Goal: Transaction & Acquisition: Book appointment/travel/reservation

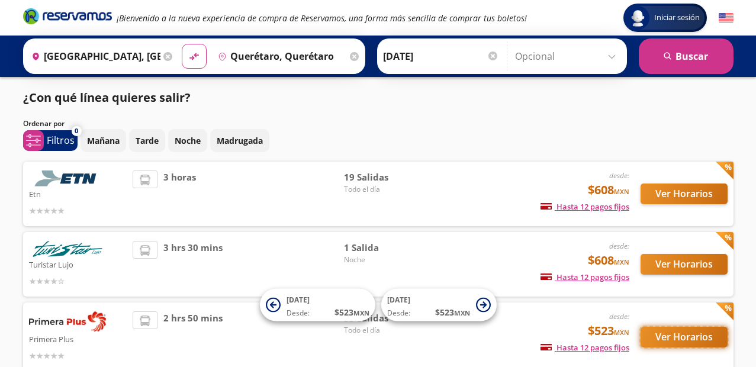
click at [670, 340] on button "Ver Horarios" at bounding box center [683, 337] width 87 height 21
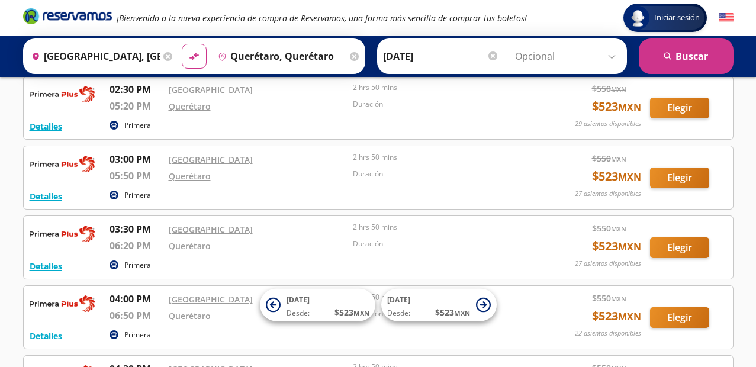
scroll to position [1214, 0]
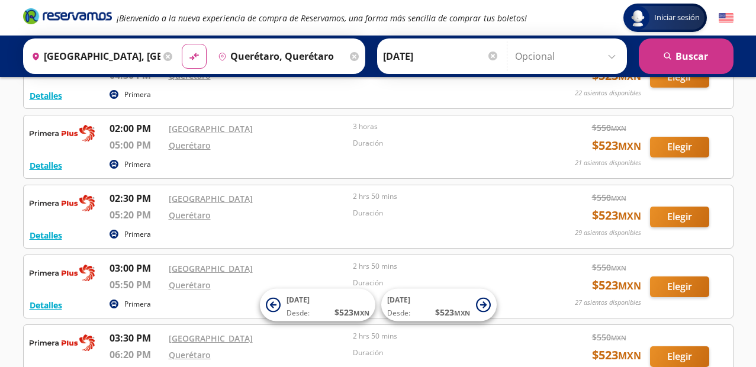
click at [720, 343] on div "Detalles Primera 03:30 PM [GEOGRAPHIC_DATA] 06:20 PM Querétaro 2 hrs 50 mins Du…" at bounding box center [378, 356] width 697 height 51
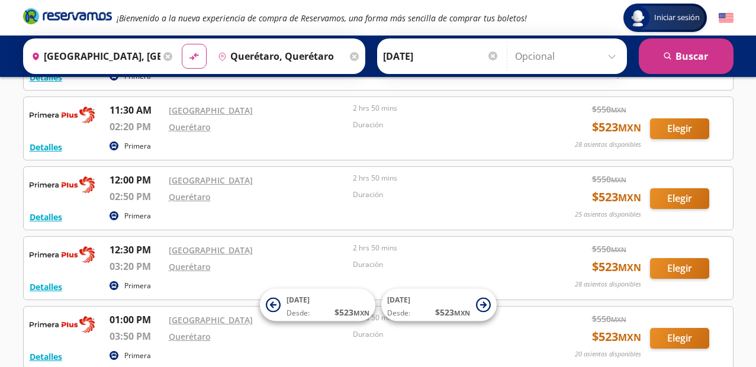
scroll to position [918, 0]
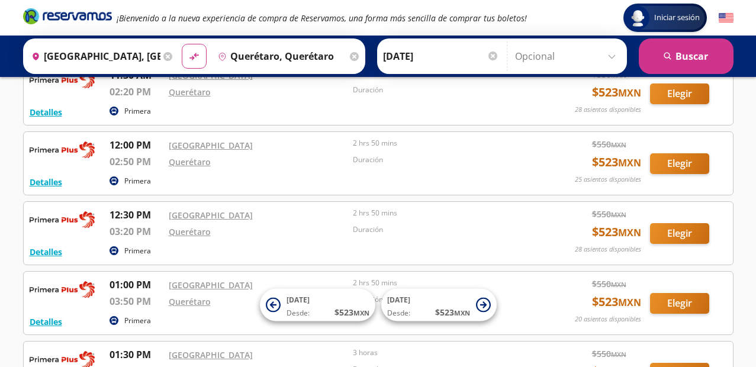
click at [660, 335] on div "Detalles Primera 05:00 AM [GEOGRAPHIC_DATA] 07:50 AM Querétaro 2 hrs 50 mins Du…" at bounding box center [378, 268] width 710 height 2089
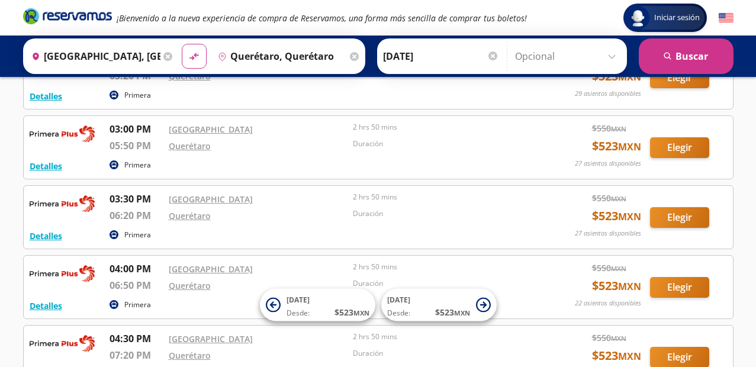
scroll to position [1332, 0]
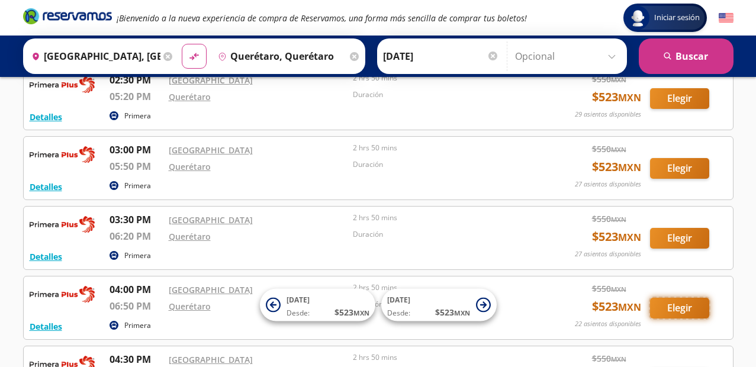
click at [675, 308] on button "Elegir" at bounding box center [679, 308] width 59 height 21
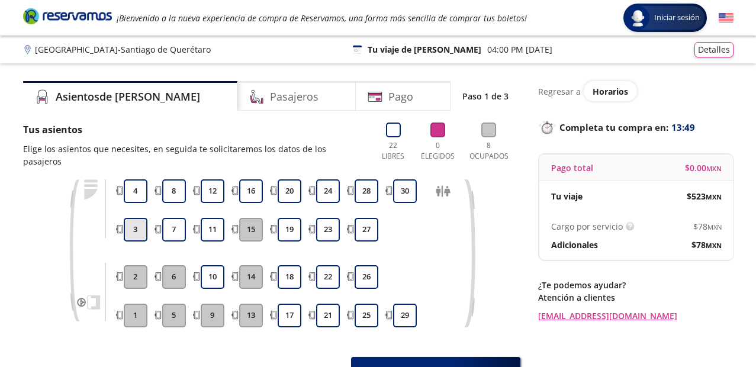
click at [132, 227] on button "3" at bounding box center [136, 230] width 24 height 24
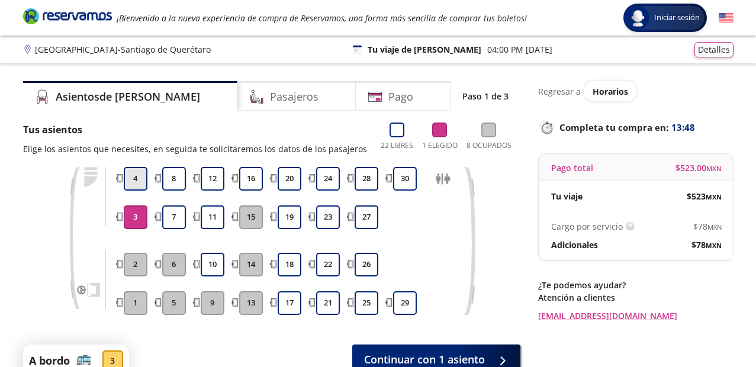
click at [136, 182] on button "4" at bounding box center [136, 179] width 24 height 24
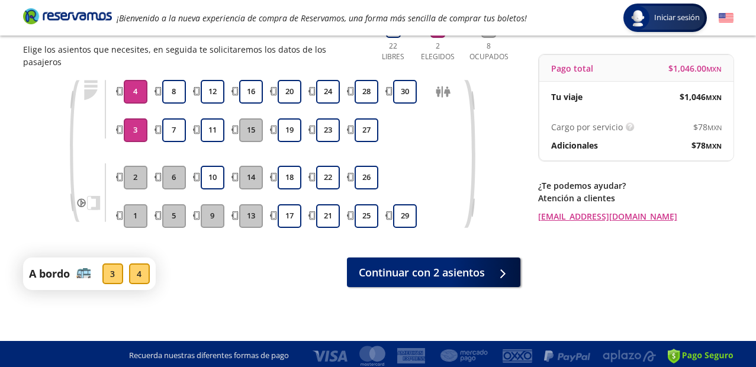
scroll to position [103, 0]
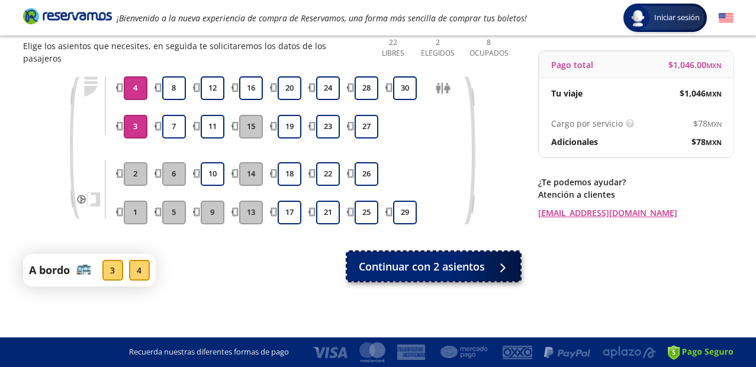
click at [447, 266] on span "Continuar con 2 asientos" at bounding box center [422, 267] width 126 height 16
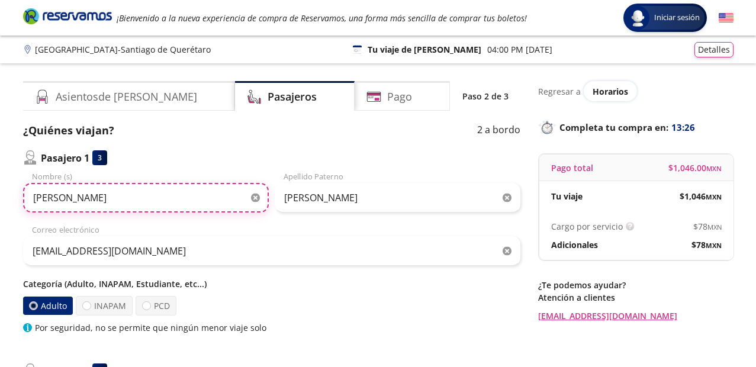
click at [111, 197] on input "[PERSON_NAME]" at bounding box center [146, 198] width 246 height 30
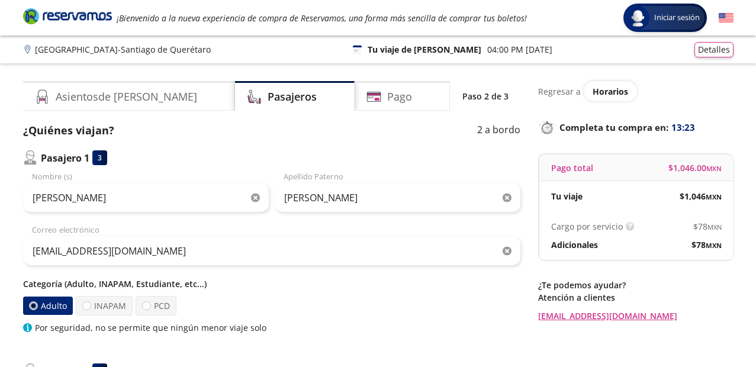
click at [254, 201] on icon "button" at bounding box center [255, 198] width 9 height 9
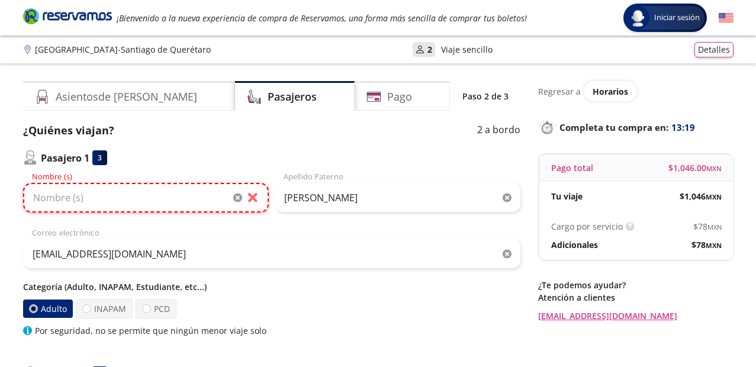
click at [166, 204] on input "Nombre (s)" at bounding box center [146, 198] width 246 height 30
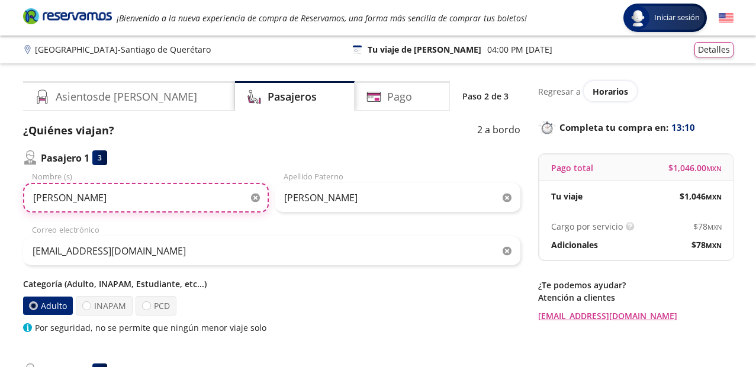
type input "[PERSON_NAME]"
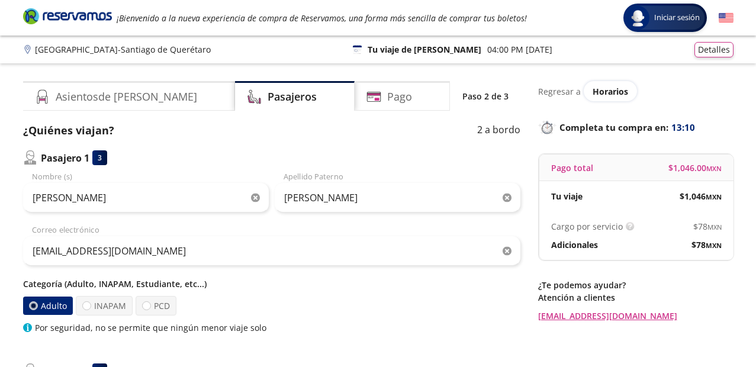
click at [508, 198] on icon "button" at bounding box center [506, 198] width 9 height 9
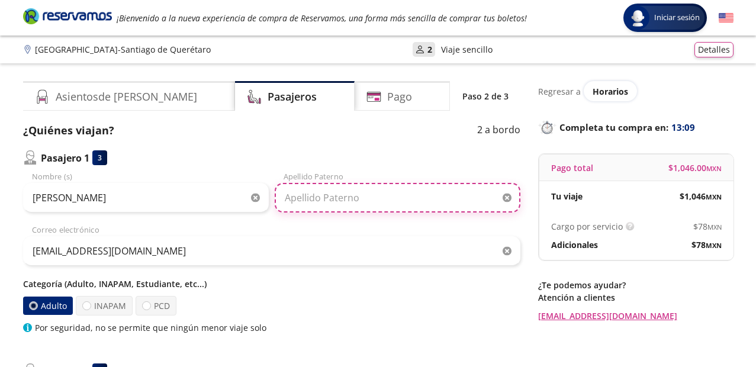
click at [407, 198] on input "Apellido Paterno" at bounding box center [398, 198] width 246 height 30
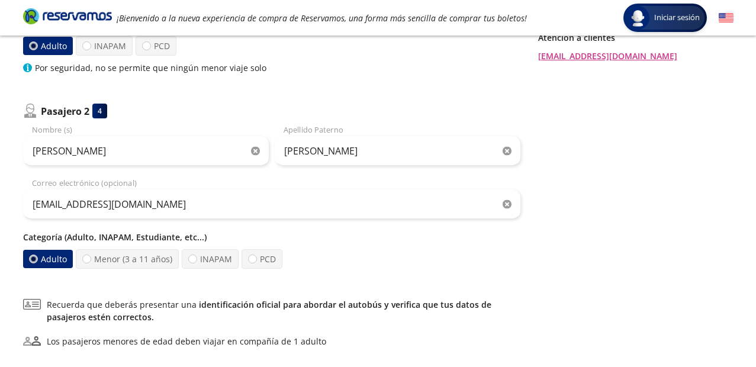
scroll to position [260, 0]
type input "[PERSON_NAME]"
click at [253, 149] on icon "button" at bounding box center [255, 150] width 9 height 9
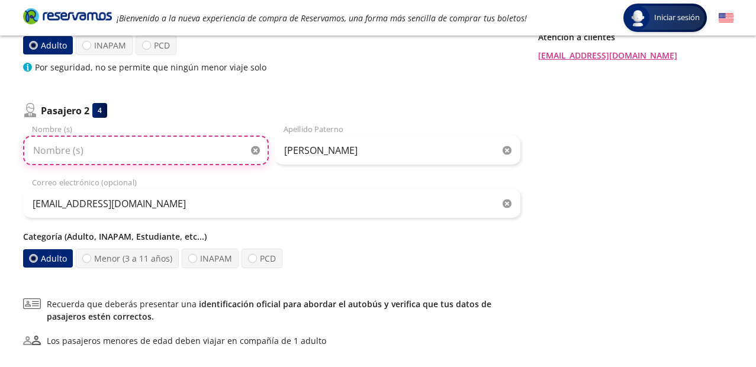
click at [150, 149] on input "Nombre (s)" at bounding box center [146, 151] width 246 height 30
type input "[PERSON_NAME]"
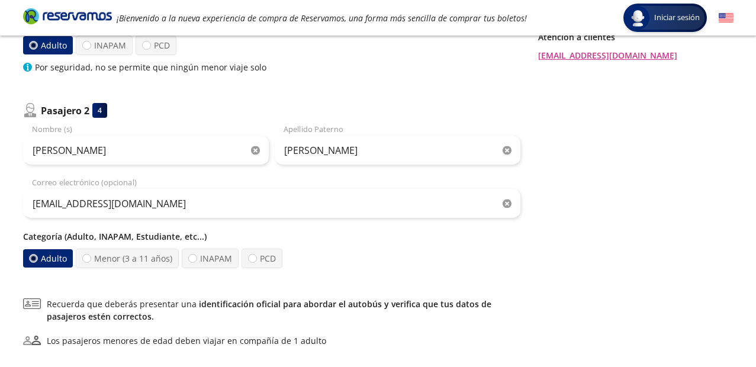
click at [505, 154] on icon "button" at bounding box center [506, 150] width 9 height 9
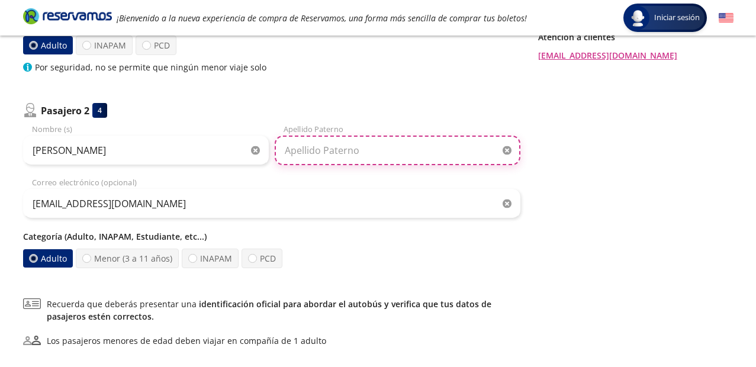
click at [433, 157] on input "Apellido Paterno" at bounding box center [398, 151] width 246 height 30
type input "[PERSON_NAME]"
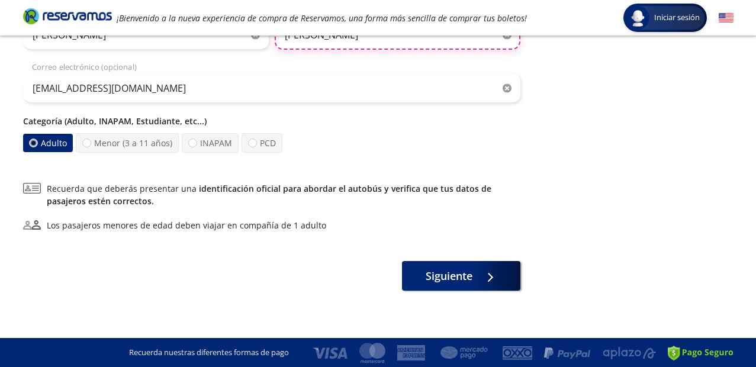
scroll to position [376, 0]
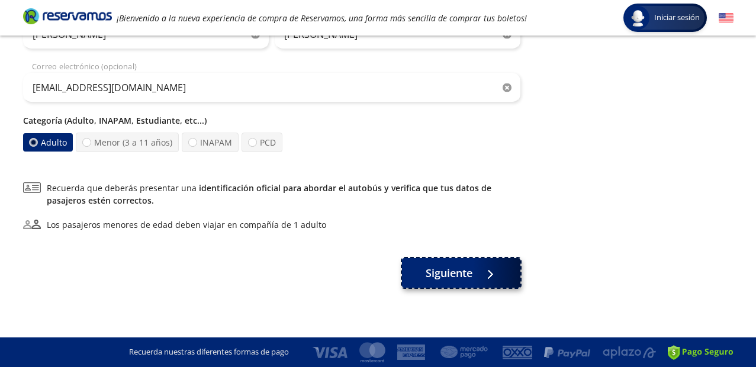
click at [458, 265] on span "Siguiente" at bounding box center [448, 273] width 47 height 16
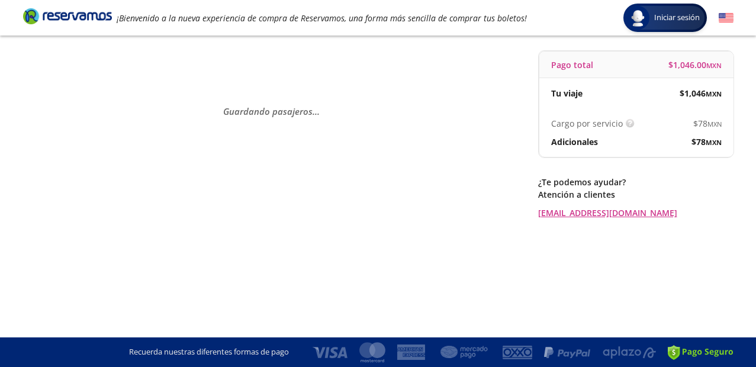
scroll to position [0, 0]
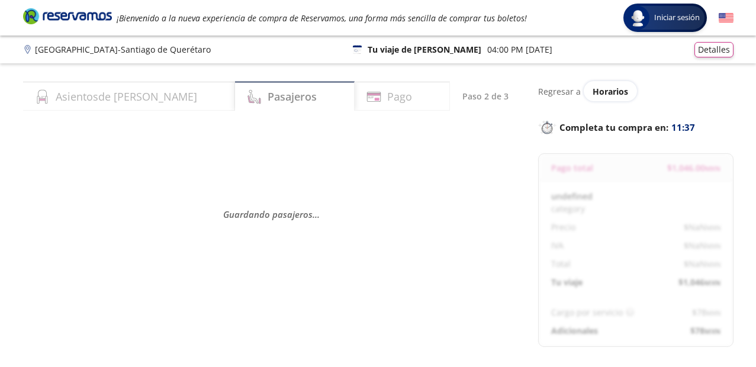
select select "MX"
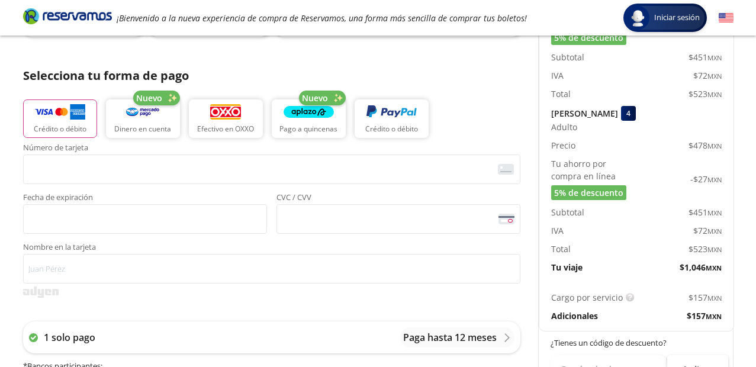
scroll to position [237, 0]
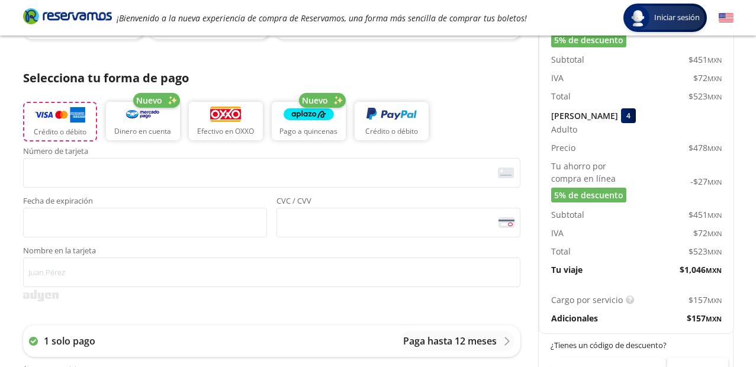
click at [79, 117] on img "button" at bounding box center [60, 115] width 50 height 18
click at [50, 129] on p "Crédito o débito" at bounding box center [60, 132] width 53 height 11
click at [51, 125] on button "Crédito o débito" at bounding box center [60, 122] width 74 height 40
